Goal: Obtain resource: Obtain resource

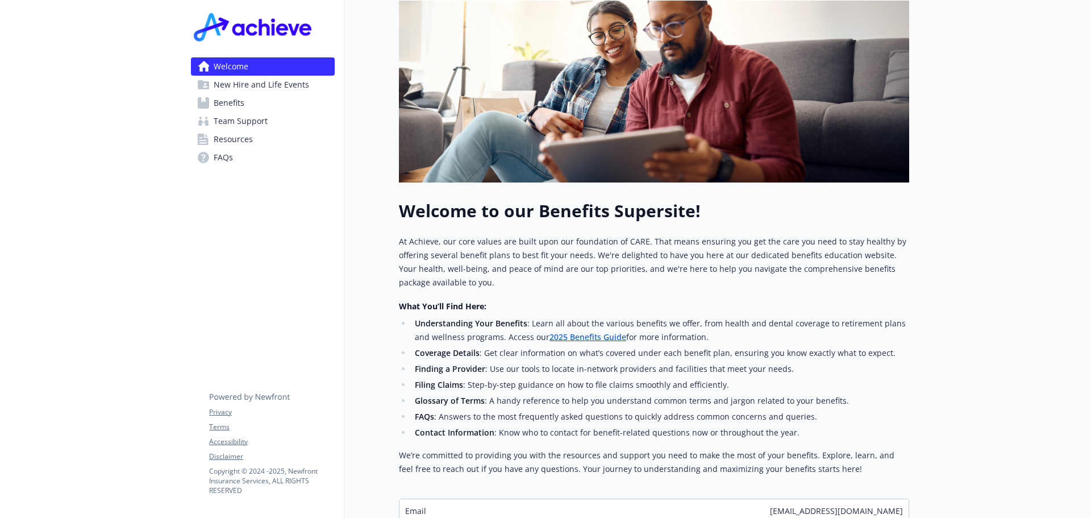
scroll to position [227, 0]
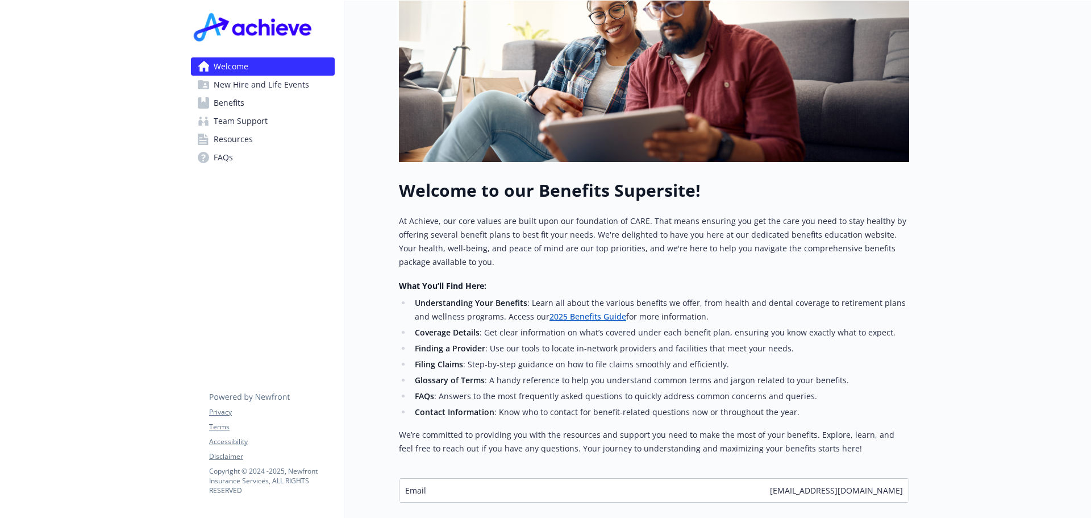
click at [573, 319] on link "2025 Benefits Guide" at bounding box center [588, 316] width 77 height 11
